Goal: Task Accomplishment & Management: Complete application form

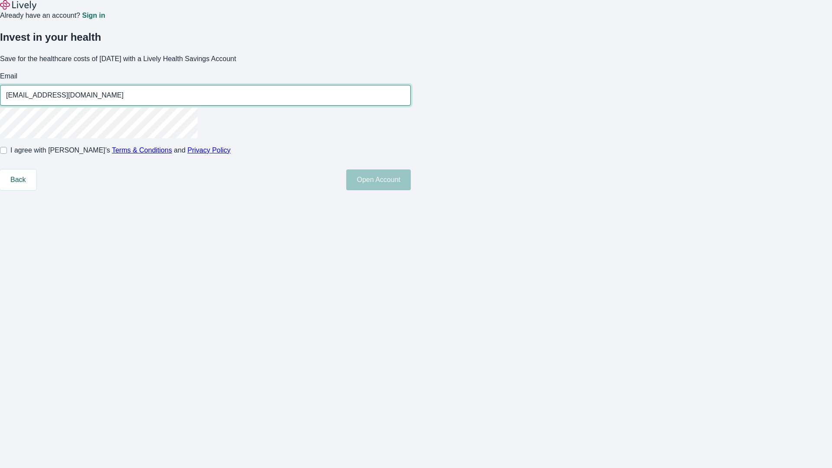
type input "[EMAIL_ADDRESS][DOMAIN_NAME]"
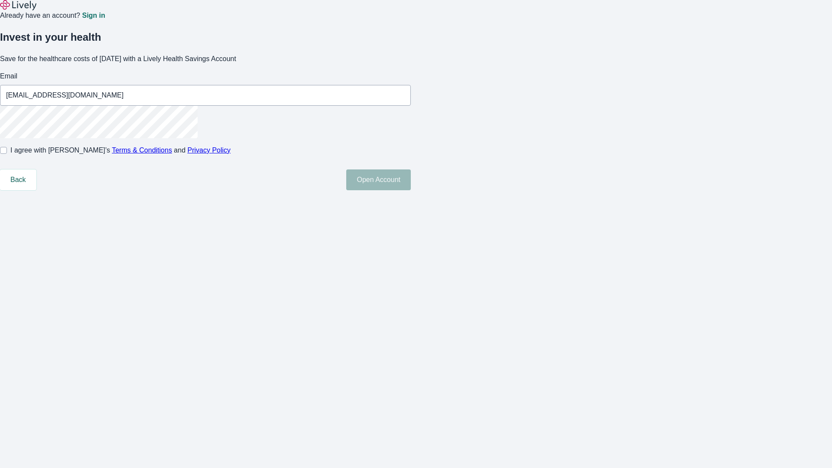
click at [7, 154] on input "I agree with Lively’s Terms & Conditions and Privacy Policy" at bounding box center [3, 150] width 7 height 7
checkbox input "true"
click at [411, 190] on button "Open Account" at bounding box center [378, 179] width 65 height 21
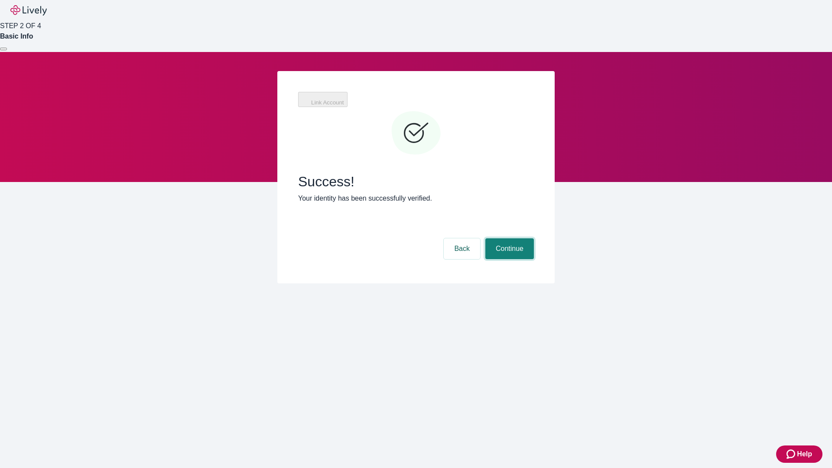
click at [508, 238] on button "Continue" at bounding box center [509, 248] width 49 height 21
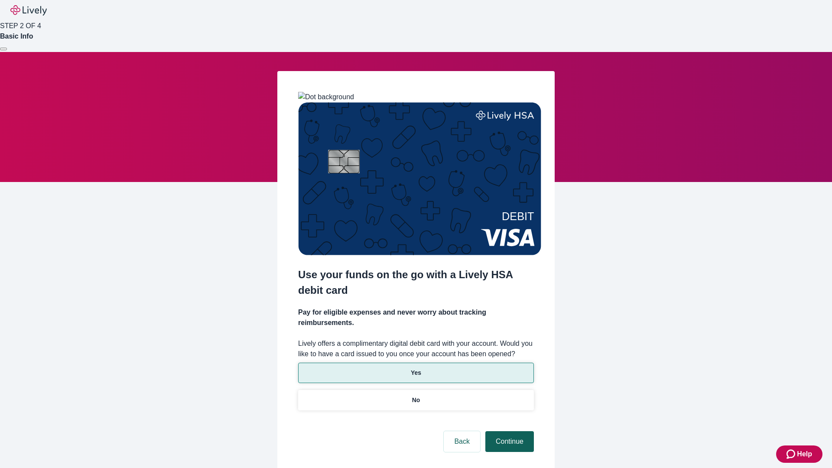
click at [415, 368] on p "Yes" at bounding box center [416, 372] width 10 height 9
click at [508, 431] on button "Continue" at bounding box center [509, 441] width 49 height 21
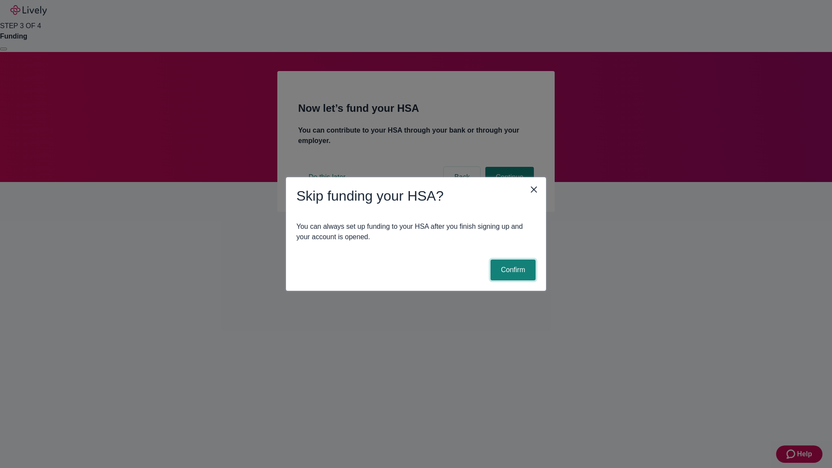
click at [511, 270] on button "Confirm" at bounding box center [512, 269] width 45 height 21
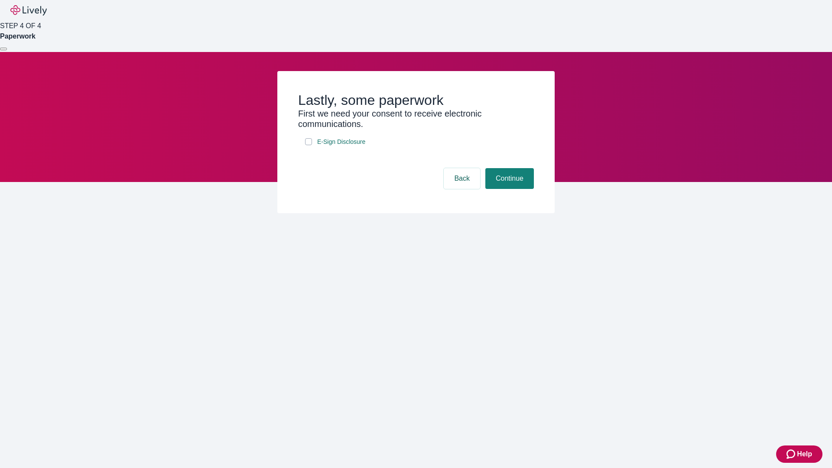
click at [308, 145] on input "E-Sign Disclosure" at bounding box center [308, 141] width 7 height 7
checkbox input "true"
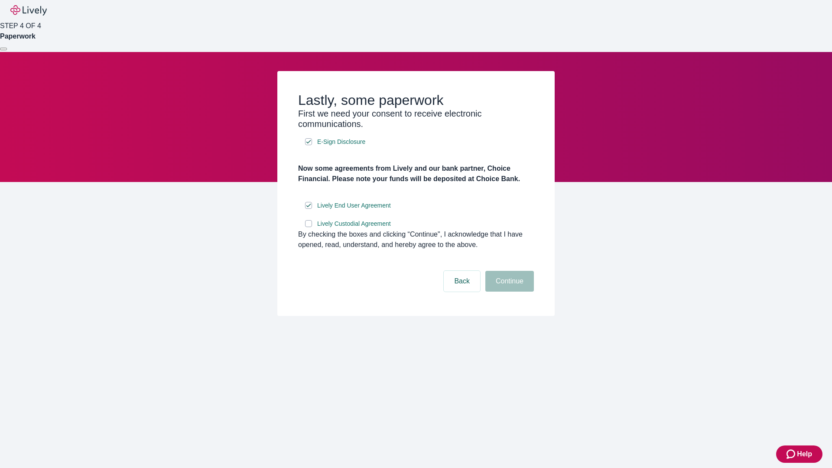
click at [308, 227] on input "Lively Custodial Agreement" at bounding box center [308, 223] width 7 height 7
checkbox input "true"
click at [508, 291] on button "Continue" at bounding box center [509, 281] width 49 height 21
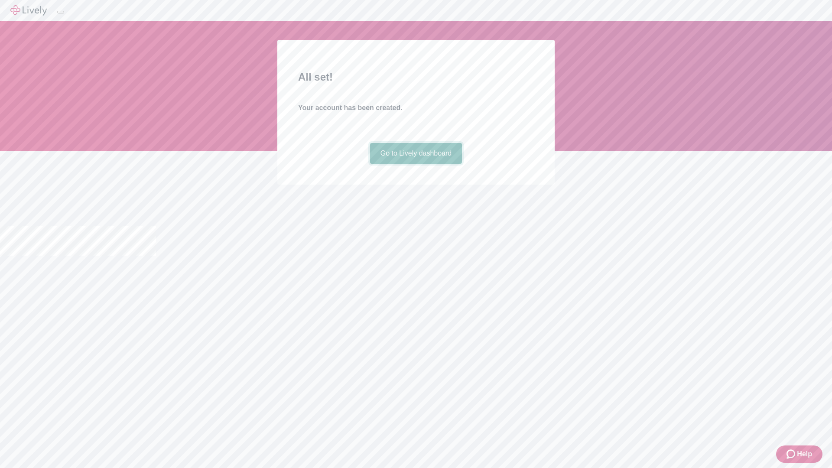
click at [415, 164] on link "Go to Lively dashboard" at bounding box center [416, 153] width 92 height 21
